Goal: Information Seeking & Learning: Learn about a topic

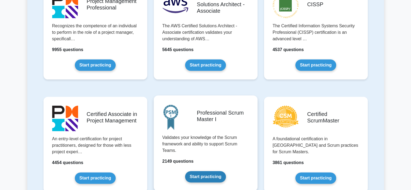
scroll to position [135, 0]
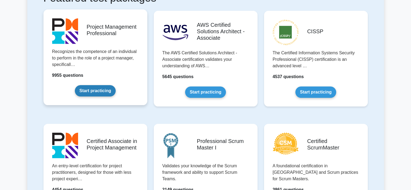
click at [103, 89] on link "Start practicing" at bounding box center [95, 90] width 41 height 11
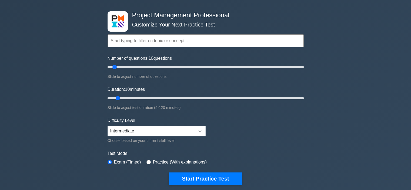
scroll to position [27, 0]
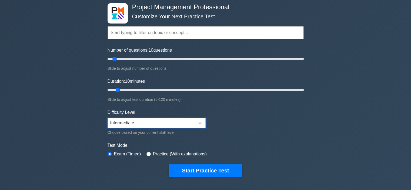
click at [198, 120] on select "Beginner Intermediate Expert" at bounding box center [157, 123] width 98 height 10
select select "expert"
click at [108, 118] on select "Beginner Intermediate Expert" at bounding box center [157, 123] width 98 height 10
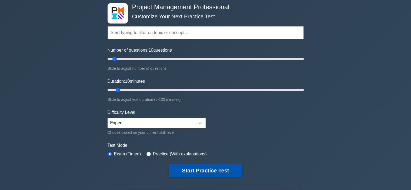
click at [207, 168] on button "Start Practice Test" at bounding box center [205, 170] width 73 height 12
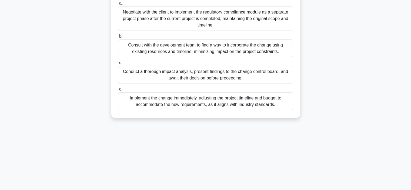
scroll to position [102, 0]
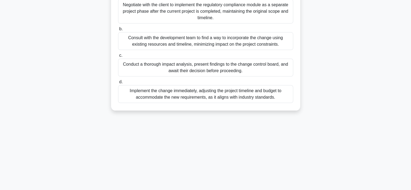
click at [201, 66] on div "Conduct a thorough impact analysis, present findings to the change control boar…" at bounding box center [205, 68] width 175 height 18
click at [118, 57] on input "c. Conduct a thorough impact analysis, present findings to the change control b…" at bounding box center [118, 56] width 0 height 4
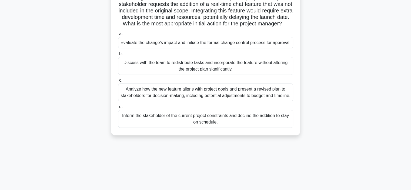
scroll to position [54, 0]
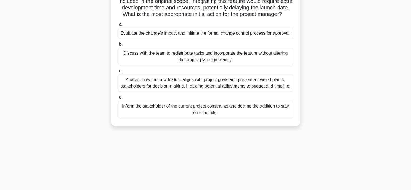
click at [209, 90] on div "Analyze how the new feature aligns with project goals and present a revised pla…" at bounding box center [205, 83] width 175 height 18
click at [118, 73] on input "c. Analyze how the new feature aligns with project goals and present a revised …" at bounding box center [118, 71] width 0 height 4
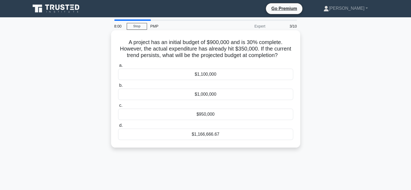
scroll to position [0, 0]
drag, startPoint x: 281, startPoint y: 55, endPoint x: 125, endPoint y: 35, distance: 156.9
click at [126, 39] on h5 "A project has an initial budget of $900,000 and is 30% complete. However, the a…" at bounding box center [206, 49] width 176 height 20
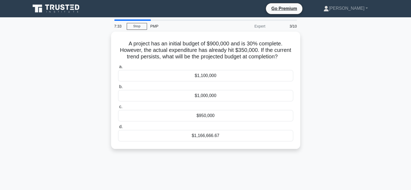
copy h5 "A project has an initial budget of $900,000 and is 30% complete. However, the a…"
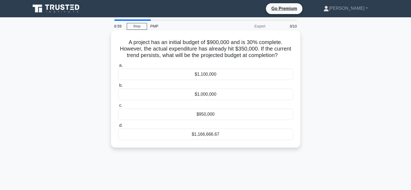
click at [210, 134] on div "$1,166,666.67" at bounding box center [205, 134] width 175 height 11
click at [118, 127] on input "d. $1,166,666.67" at bounding box center [118, 126] width 0 height 4
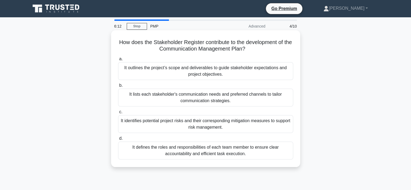
click at [254, 148] on div "It defines the roles and responsibilities of each team member to ensure clear a…" at bounding box center [205, 151] width 175 height 18
click at [118, 140] on input "d. It defines the roles and responsibilities of each team member to ensure clea…" at bounding box center [118, 139] width 0 height 4
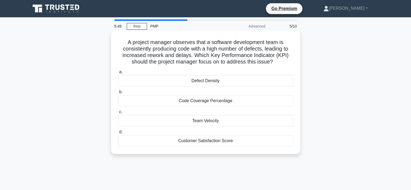
drag, startPoint x: 278, startPoint y: 63, endPoint x: 125, endPoint y: 45, distance: 153.8
click at [125, 45] on h5 "A project manager observes that a software development team is consistently pro…" at bounding box center [206, 52] width 176 height 26
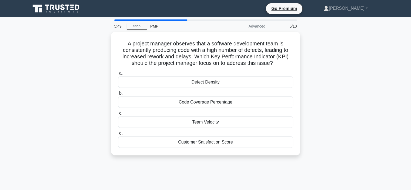
copy h5 "A project manager observes that a software development team is consistently pro…"
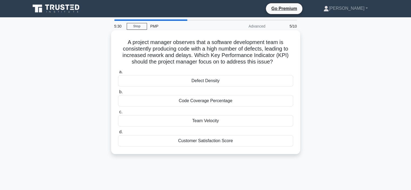
click at [210, 81] on div "Defect Density" at bounding box center [205, 80] width 175 height 11
click at [118, 74] on input "a. Defect Density" at bounding box center [118, 72] width 0 height 4
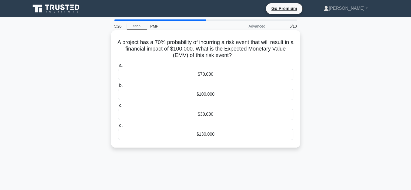
drag, startPoint x: 236, startPoint y: 56, endPoint x: 112, endPoint y: 36, distance: 124.9
click at [112, 45] on div "A project has a 70% probability of incurring a risk event that will result in a…" at bounding box center [205, 88] width 189 height 117
copy h5 "A project has a 70% probability of incurring a risk event that will result in a…"
click at [211, 74] on div "$70,000" at bounding box center [205, 74] width 175 height 11
click at [118, 67] on input "a. $70,000" at bounding box center [118, 66] width 0 height 4
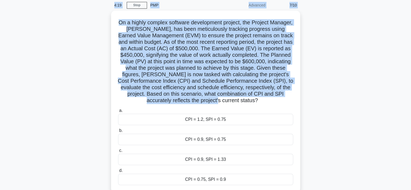
scroll to position [12, 0]
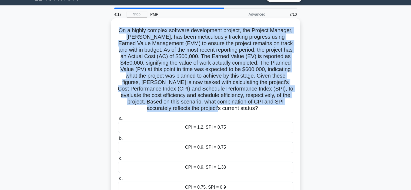
drag, startPoint x: 260, startPoint y: 69, endPoint x: 123, endPoint y: 31, distance: 142.0
click at [123, 31] on h5 "On a highly complex software development project, the Project Manager, Alex, ha…" at bounding box center [206, 69] width 176 height 85
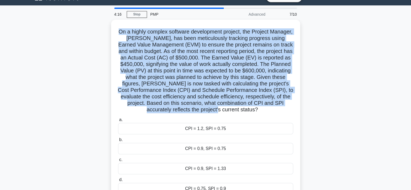
copy h5 "On a highly complex software development project, the Project Manager, Alex, ha…"
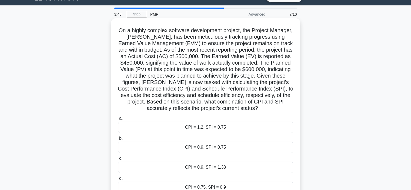
click at [229, 148] on div "CPI = 0.9, SPI = 0.75" at bounding box center [205, 147] width 175 height 11
click at [118, 140] on input "b. CPI = 0.9, SPI = 0.75" at bounding box center [118, 139] width 0 height 4
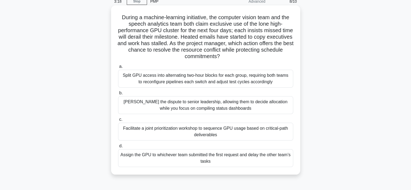
scroll to position [54, 0]
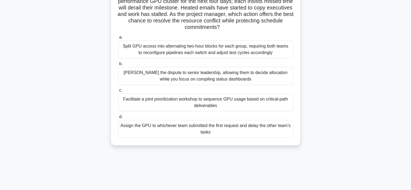
click at [218, 102] on div "Facilitate a joint prioritization workshop to sequence GPU usage based on criti…" at bounding box center [205, 102] width 175 height 18
click at [118, 92] on input "c. Facilitate a joint prioritization workshop to sequence GPU usage based on cr…" at bounding box center [118, 91] width 0 height 4
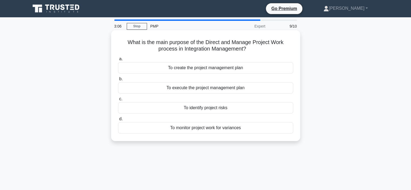
scroll to position [0, 0]
click at [222, 71] on div "To create the project management plan" at bounding box center [205, 67] width 175 height 11
click at [118, 61] on input "a. To create the project management plan" at bounding box center [118, 59] width 0 height 4
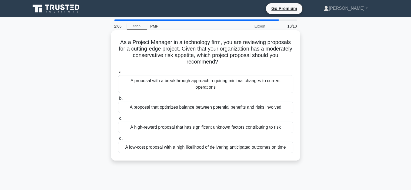
click at [253, 109] on div "A proposal that optimizes balance between potential benefits and risks involved" at bounding box center [205, 107] width 175 height 11
click at [118, 100] on input "b. A proposal that optimizes balance between potential benefits and risks invol…" at bounding box center [118, 99] width 0 height 4
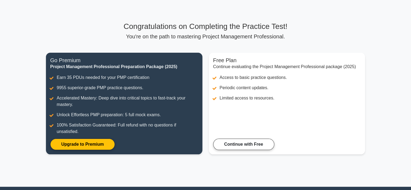
scroll to position [54, 0]
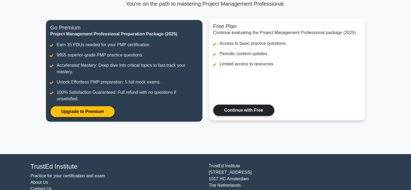
click at [244, 111] on link "Continue with Free" at bounding box center [243, 110] width 61 height 11
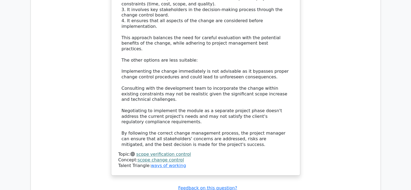
scroll to position [784, 0]
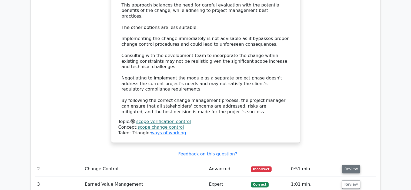
click at [351, 165] on button "Review" at bounding box center [351, 169] width 18 height 8
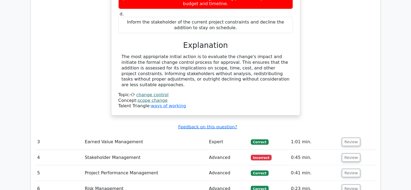
scroll to position [1081, 0]
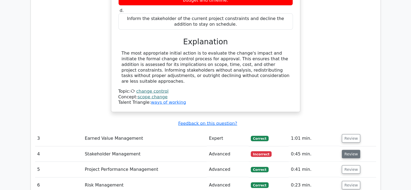
click at [348, 150] on button "Review" at bounding box center [351, 154] width 18 height 8
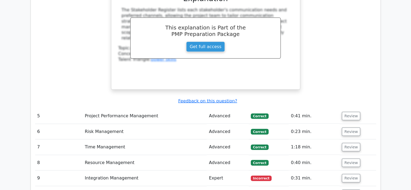
scroll to position [1378, 0]
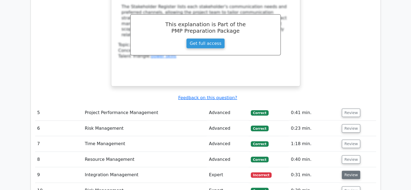
click at [347, 171] on button "Review" at bounding box center [351, 175] width 18 height 8
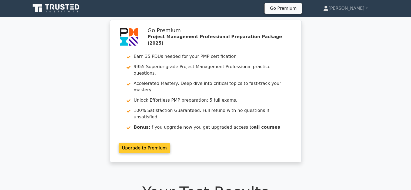
scroll to position [0, 0]
